Goal: Information Seeking & Learning: Check status

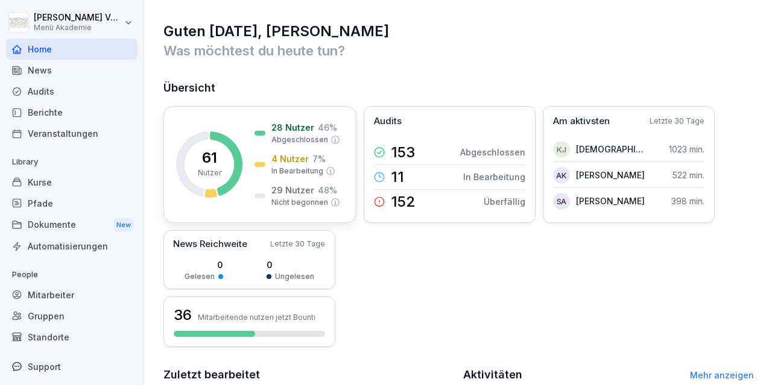
click at [263, 185] on div "29 Nutzer 48 % Nicht begonnen" at bounding box center [298, 196] width 86 height 24
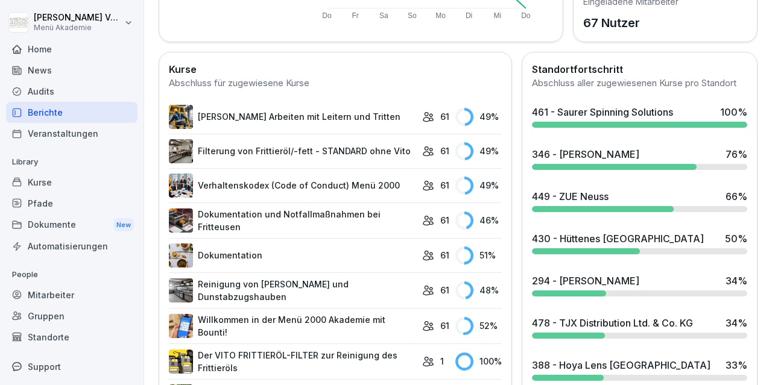
scroll to position [368, 0]
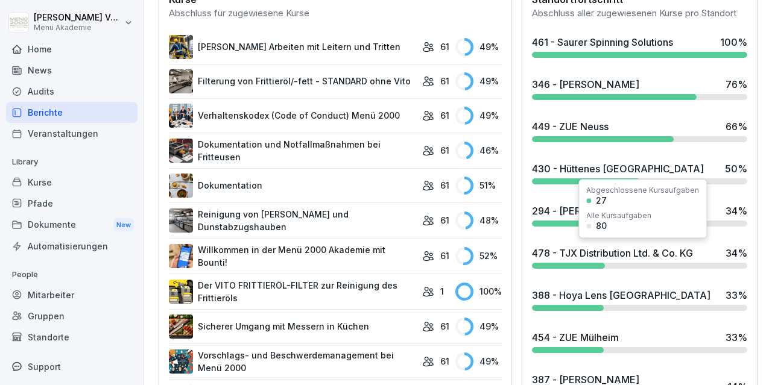
click at [663, 253] on div "478 - TJX Distribution Ltd. & Co. KG" at bounding box center [612, 253] width 161 height 14
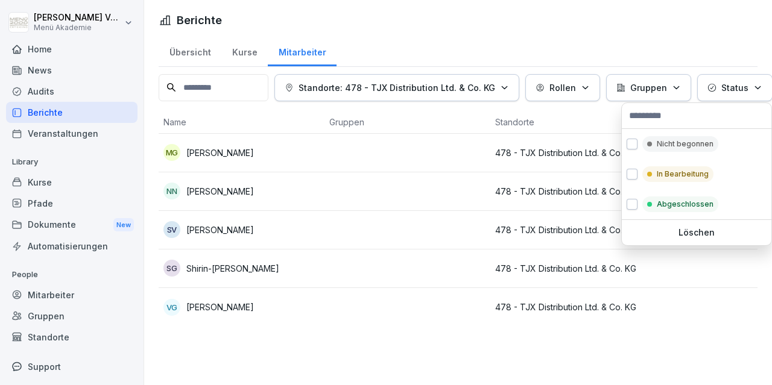
click at [756, 94] on div "Status" at bounding box center [735, 87] width 55 height 13
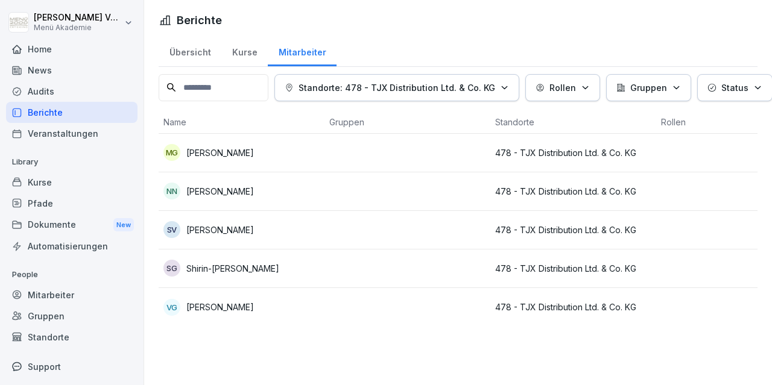
click at [656, 310] on html "[PERSON_NAME] Menü Akademie Home News Audits Berichte Veranstaltungen Library K…" at bounding box center [386, 192] width 772 height 385
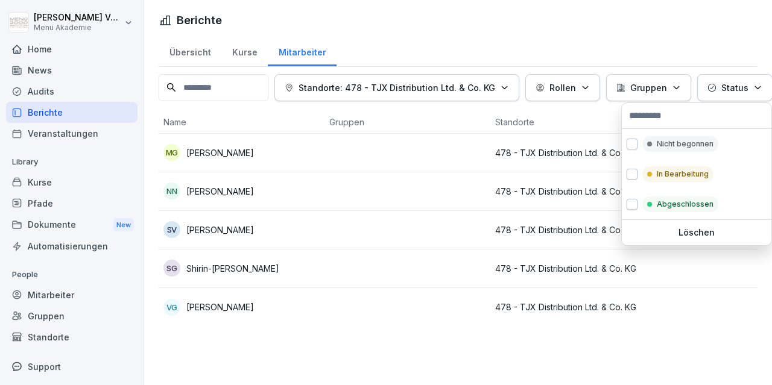
click at [736, 89] on p "Status" at bounding box center [735, 87] width 27 height 13
click at [692, 139] on p "Nicht begonnen" at bounding box center [685, 144] width 57 height 11
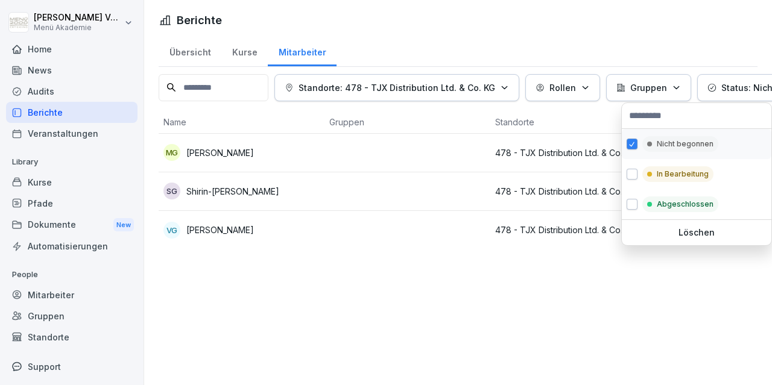
click at [693, 139] on p "Nicht begonnen" at bounding box center [685, 144] width 57 height 11
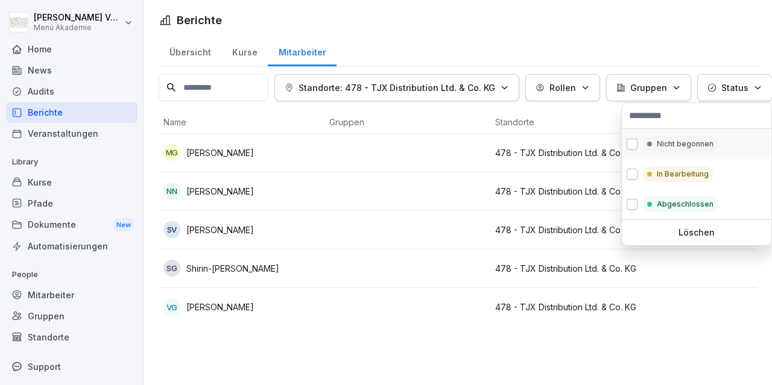
click at [698, 145] on p "Nicht begonnen" at bounding box center [685, 144] width 57 height 11
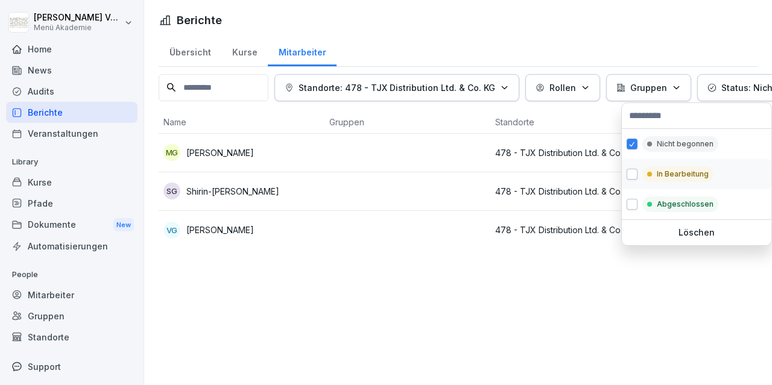
click at [701, 169] on p "In Bearbeitung" at bounding box center [683, 174] width 52 height 11
click at [697, 196] on div "Abgeschlossen" at bounding box center [697, 204] width 150 height 30
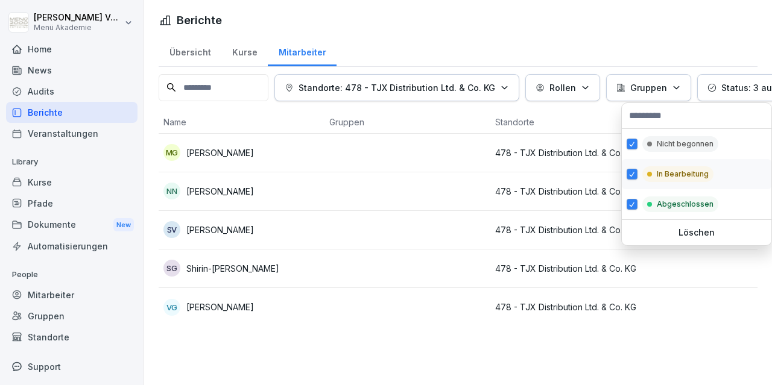
click at [693, 183] on div "In Bearbeitung" at bounding box center [697, 174] width 150 height 30
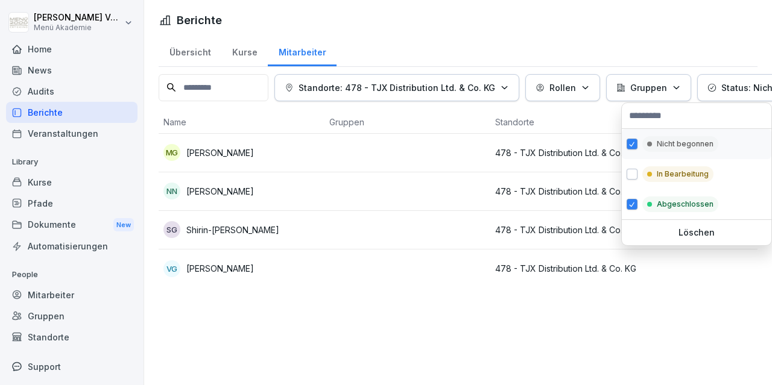
click at [681, 145] on p "Nicht begonnen" at bounding box center [685, 144] width 57 height 11
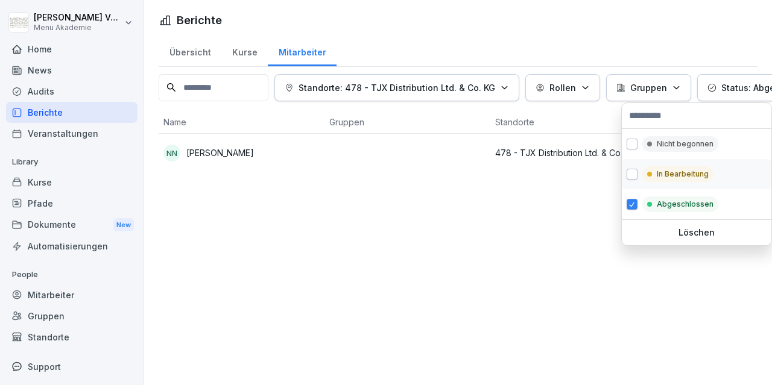
click at [656, 174] on div "In Bearbeitung" at bounding box center [677, 175] width 71 height 16
click at [632, 147] on button "button" at bounding box center [632, 144] width 11 height 11
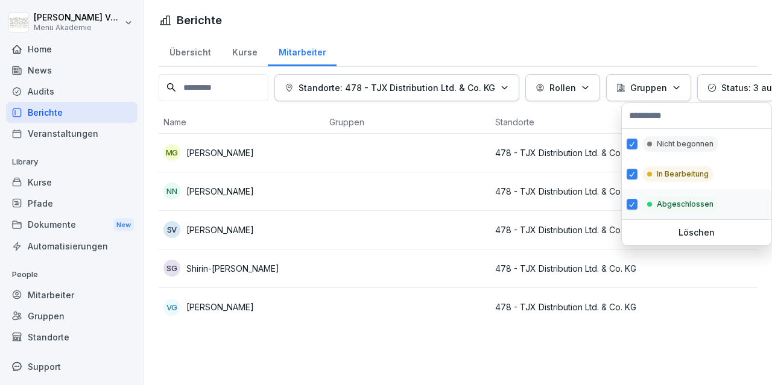
click at [622, 202] on div "Abgeschlossen" at bounding box center [697, 204] width 150 height 30
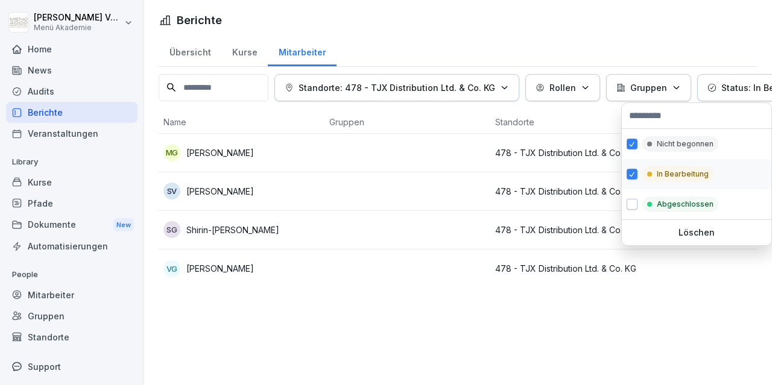
click at [638, 165] on div "In Bearbeitung" at bounding box center [697, 174] width 150 height 30
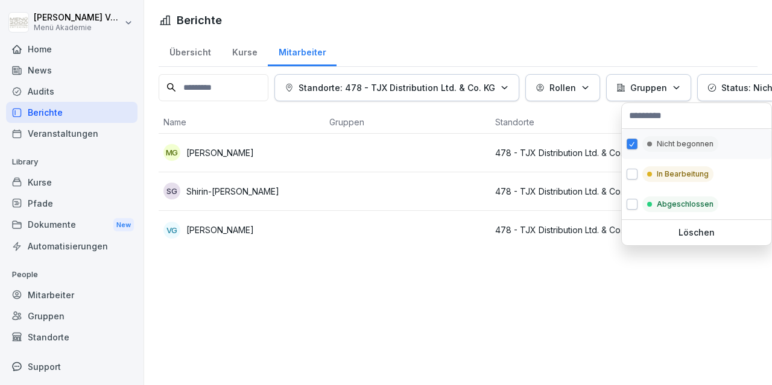
click at [636, 148] on button "button" at bounding box center [632, 144] width 11 height 11
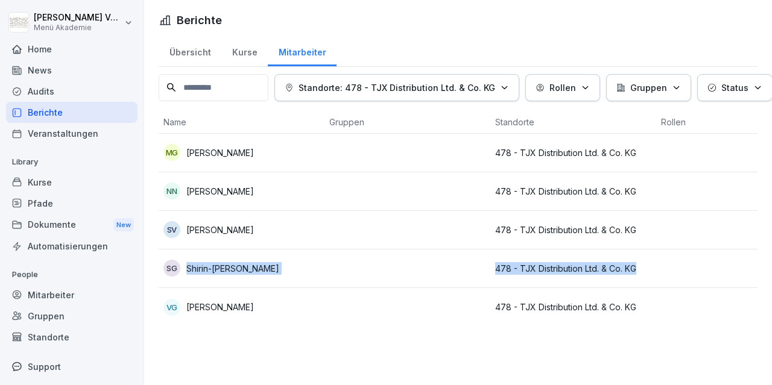
click at [685, 252] on html "[PERSON_NAME] Menü Akademie Home News Audits Berichte Veranstaltungen Library K…" at bounding box center [386, 192] width 772 height 385
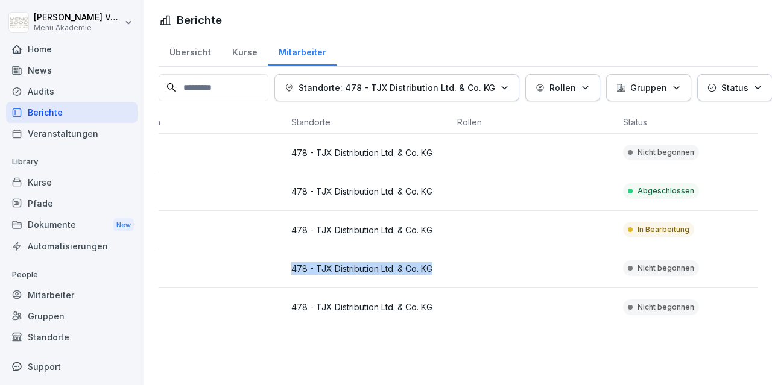
scroll to position [0, 396]
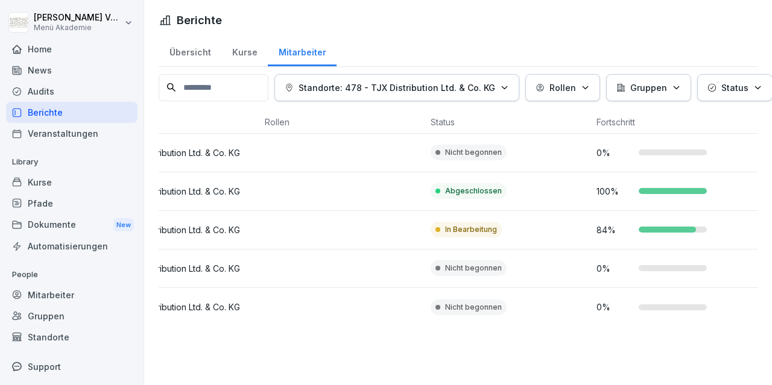
click at [600, 369] on div "Berichte Übersicht Kurse Mitarbeiter Standorte: 478 - TJX Distribution Ltd. & C…" at bounding box center [458, 192] width 628 height 385
drag, startPoint x: 457, startPoint y: 318, endPoint x: 409, endPoint y: 326, distance: 49.0
click at [409, 326] on div "Name Gruppen Standorte Rollen Status Fortschritt MG [PERSON_NAME] 478 - TJX Dis…" at bounding box center [458, 219] width 599 height 216
drag, startPoint x: 464, startPoint y: 328, endPoint x: 262, endPoint y: 332, distance: 201.5
click at [262, 332] on div "Übersicht Kurse Mitarbeiter Standorte: 478 - TJX Distribution Ltd. & Co. KG Rol…" at bounding box center [458, 186] width 628 height 301
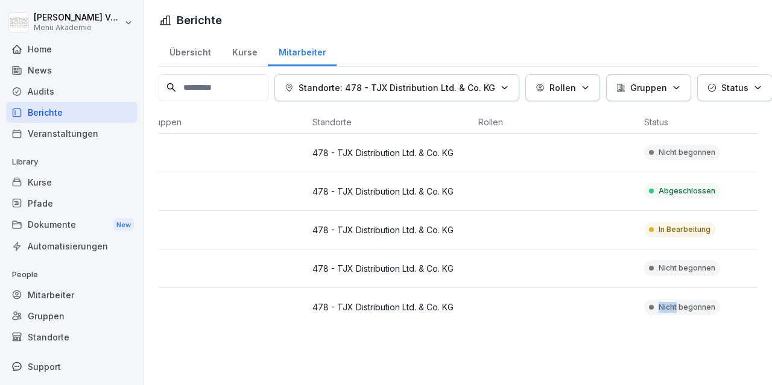
scroll to position [0, 0]
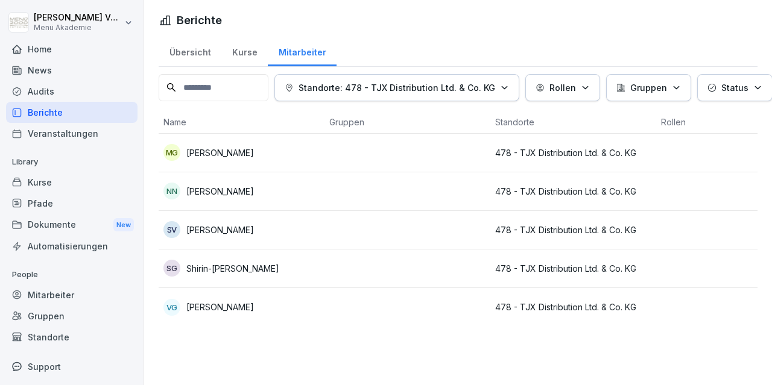
click at [29, 50] on div "Home" at bounding box center [72, 49] width 132 height 21
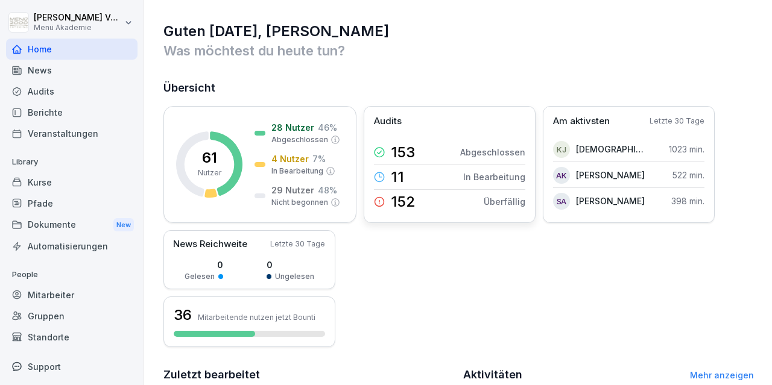
click at [423, 188] on div "11 In Bearbeitung" at bounding box center [449, 177] width 151 height 25
click at [494, 160] on div "153 Abgeschlossen" at bounding box center [449, 153] width 151 height 24
click at [314, 164] on p "7 %" at bounding box center [318, 159] width 13 height 13
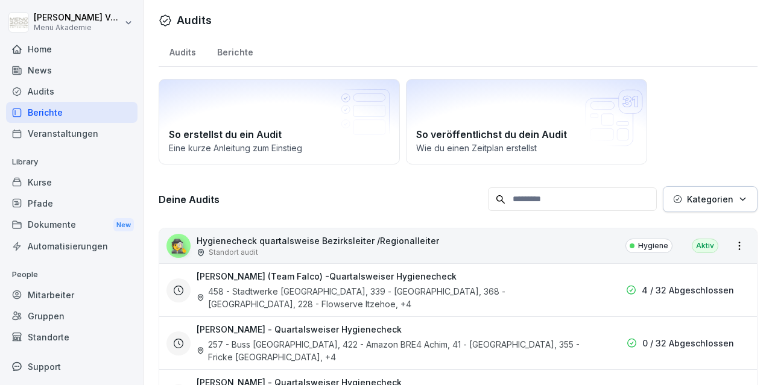
click at [40, 91] on div "Audits" at bounding box center [72, 91] width 132 height 21
click at [36, 69] on div "News" at bounding box center [72, 70] width 132 height 21
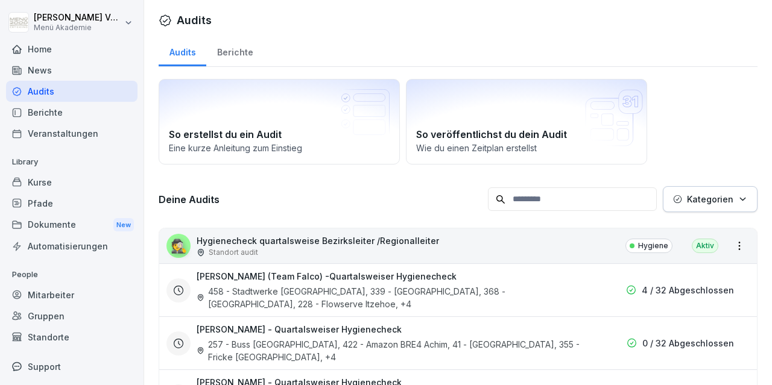
click at [34, 50] on div "Home" at bounding box center [72, 49] width 132 height 21
click at [214, 51] on div "Berichte" at bounding box center [234, 51] width 57 height 31
click at [234, 53] on div "Berichte" at bounding box center [234, 51] width 57 height 31
click at [238, 44] on div "Berichte" at bounding box center [234, 51] width 57 height 31
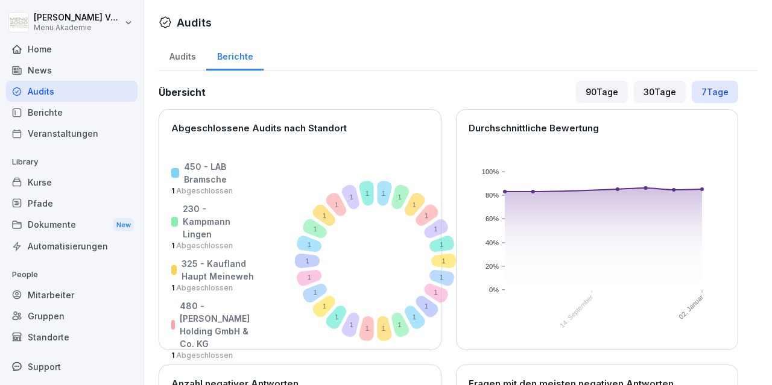
click at [236, 52] on div "Berichte" at bounding box center [234, 55] width 57 height 31
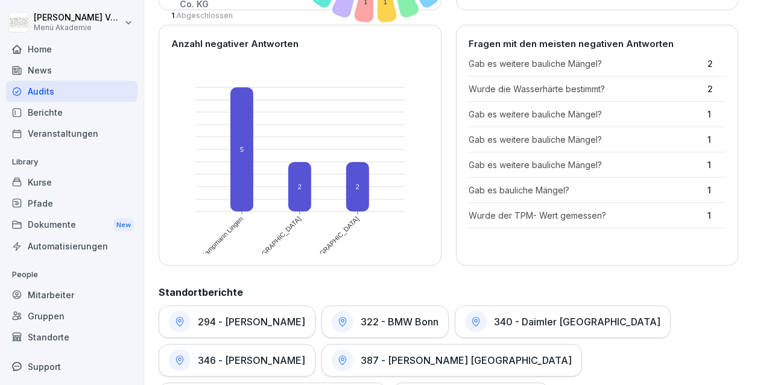
scroll to position [280, 0]
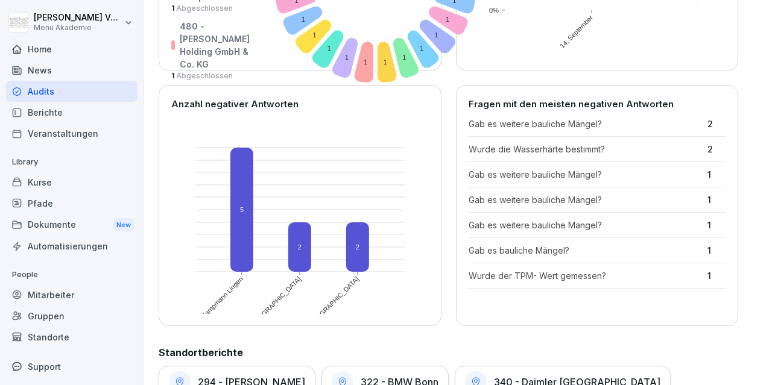
click at [54, 296] on div "Mitarbeiter" at bounding box center [72, 295] width 132 height 21
